Goal: Information Seeking & Learning: Check status

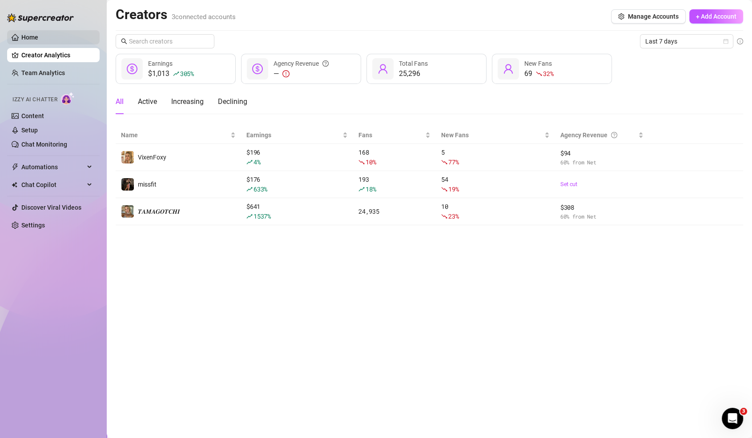
click at [38, 38] on link "Home" at bounding box center [29, 37] width 17 height 7
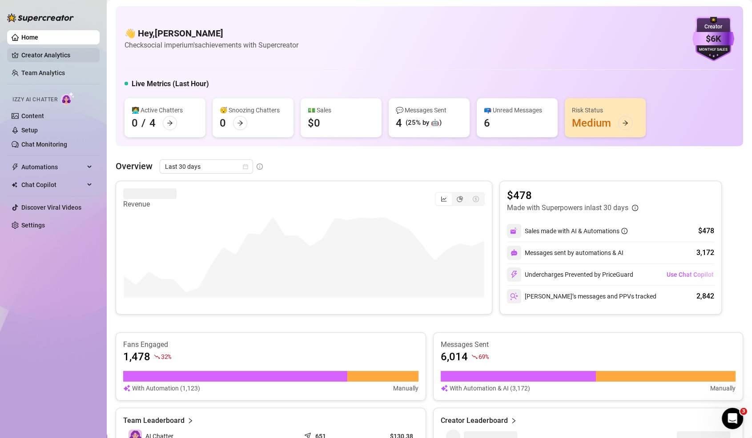
click at [49, 48] on link "Creator Analytics" at bounding box center [56, 55] width 71 height 14
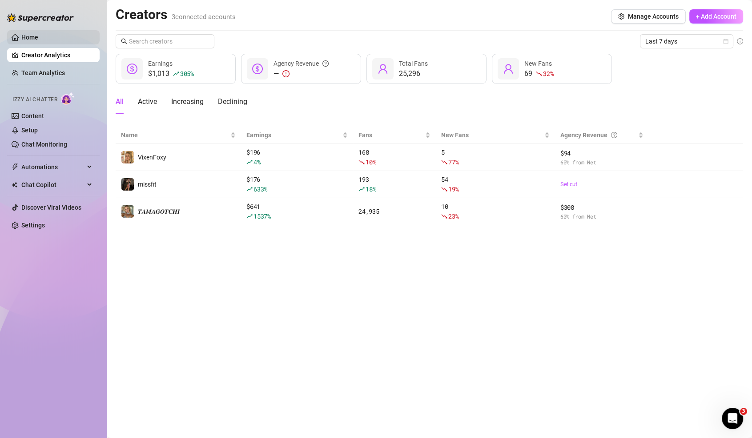
click at [21, 40] on link "Home" at bounding box center [29, 37] width 17 height 7
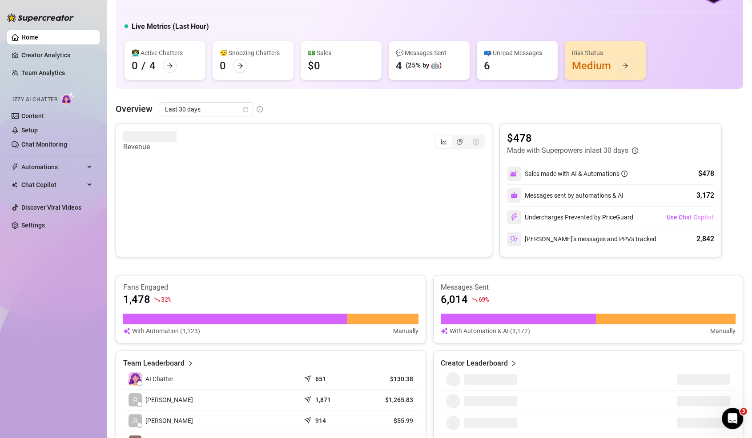
scroll to position [58, 0]
click at [210, 110] on span "Last 30 days" at bounding box center [206, 108] width 83 height 13
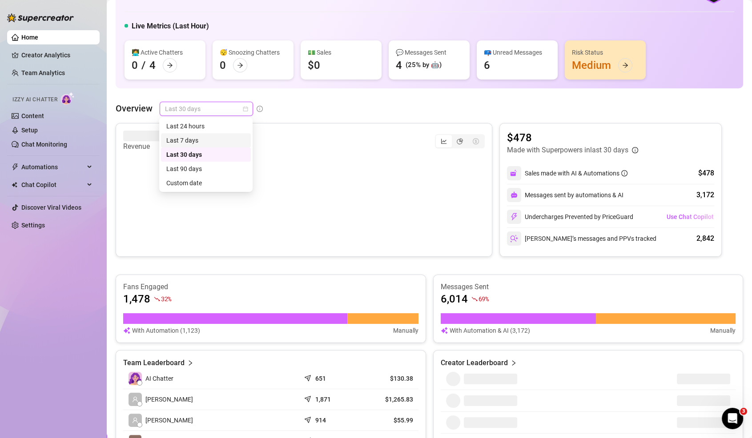
click at [206, 143] on div "Last 7 days" at bounding box center [205, 141] width 79 height 10
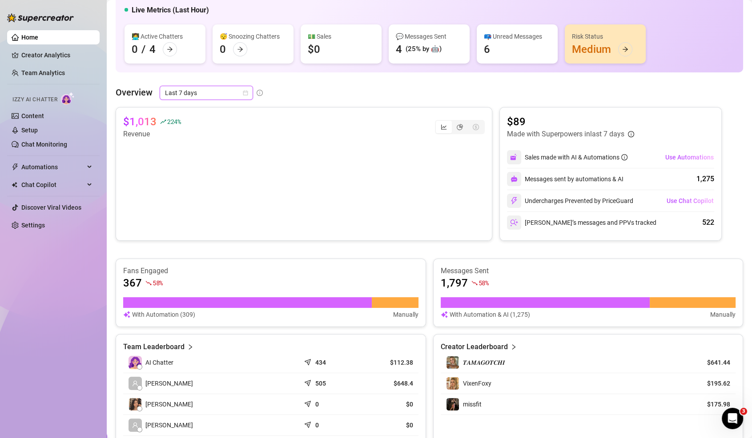
scroll to position [0, 0]
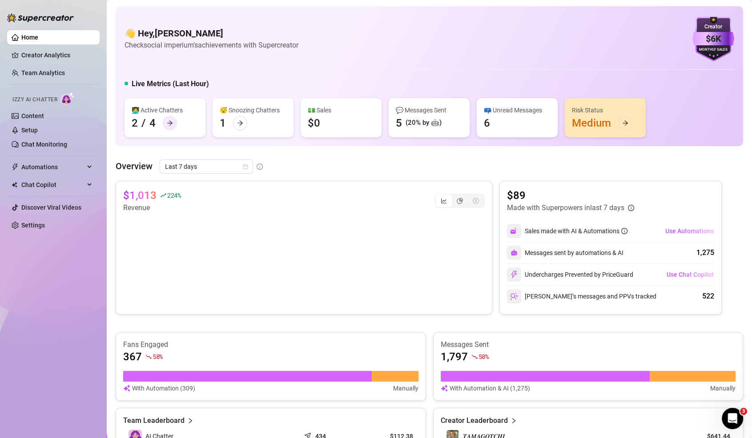
click at [174, 124] on div at bounding box center [170, 123] width 14 height 14
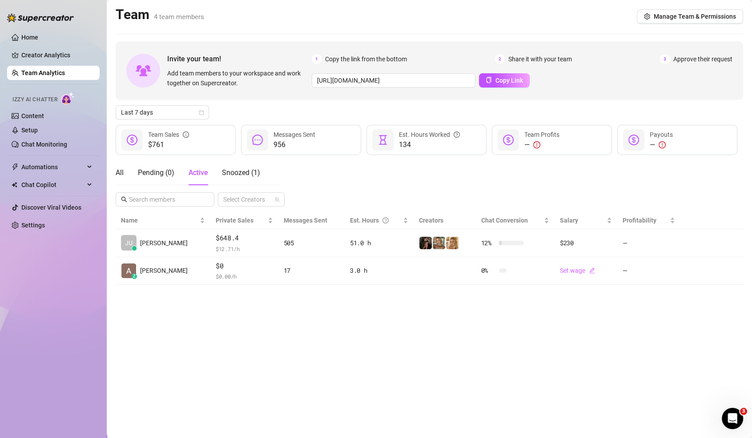
click at [128, 168] on div "All Pending ( 0 ) Active Snoozed ( 1 )" at bounding box center [188, 172] width 144 height 25
click at [113, 172] on main "Team 4 team members Manage Team & Permissions Invite your team! Add team member…" at bounding box center [429, 219] width 645 height 438
click at [117, 172] on div "All" at bounding box center [120, 173] width 8 height 11
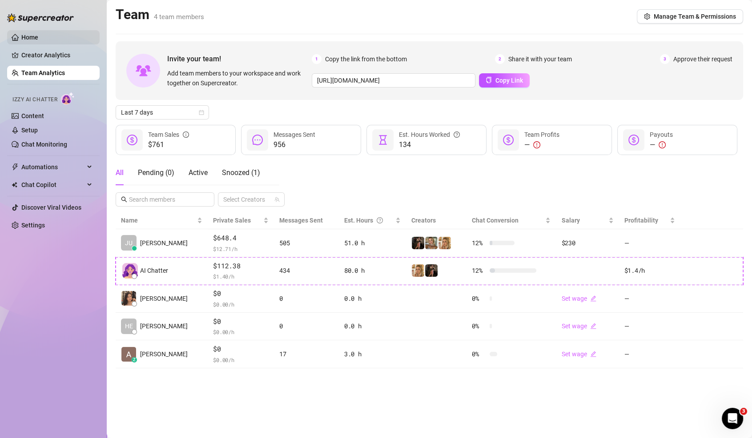
click at [38, 37] on link "Home" at bounding box center [29, 37] width 17 height 7
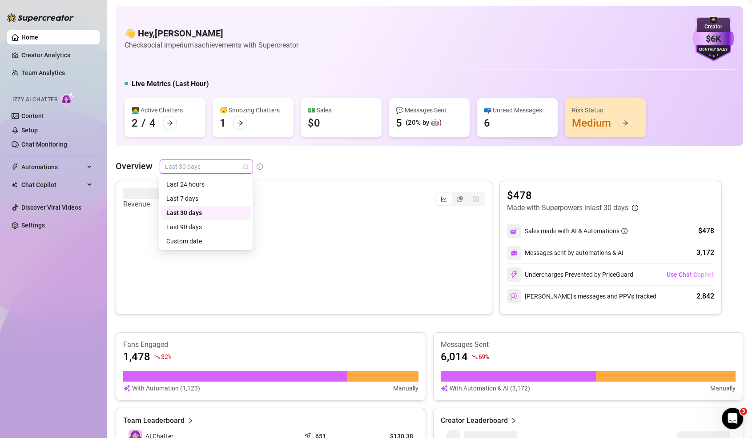
click at [205, 165] on span "Last 30 days" at bounding box center [206, 166] width 83 height 13
click at [207, 197] on div "Last 7 days" at bounding box center [205, 199] width 79 height 10
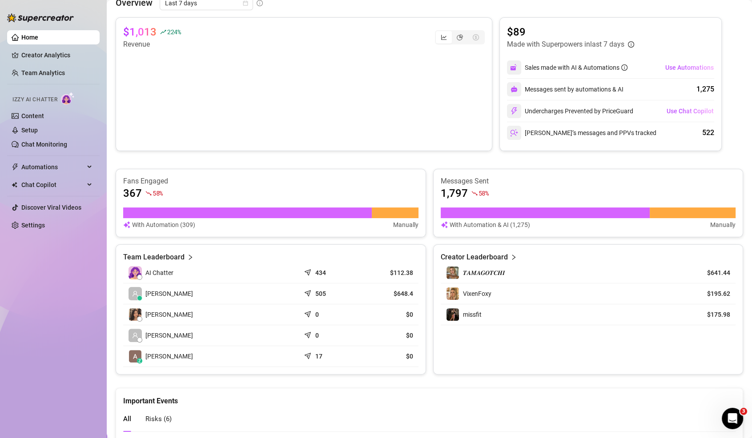
scroll to position [170, 0]
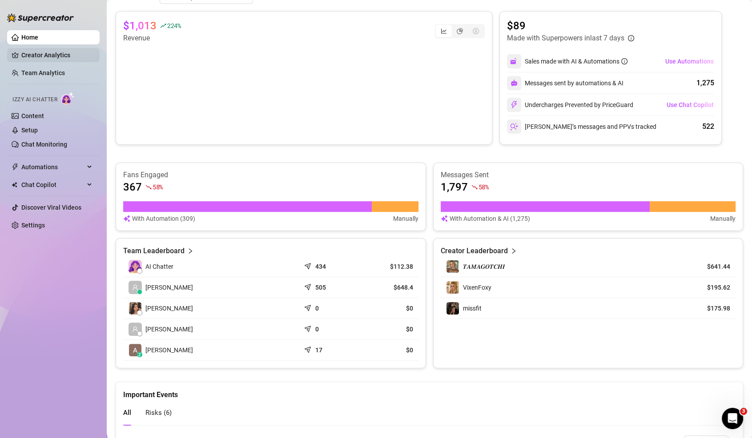
click at [54, 55] on link "Creator Analytics" at bounding box center [56, 55] width 71 height 14
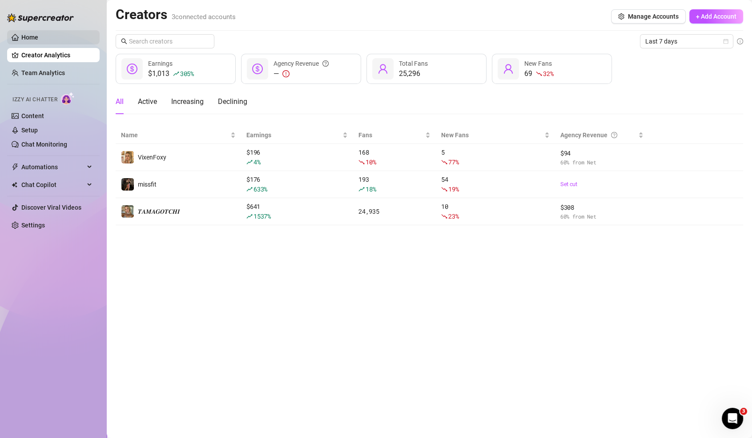
click at [38, 35] on link "Home" at bounding box center [29, 37] width 17 height 7
